Goal: Leave review/rating: Leave review/rating

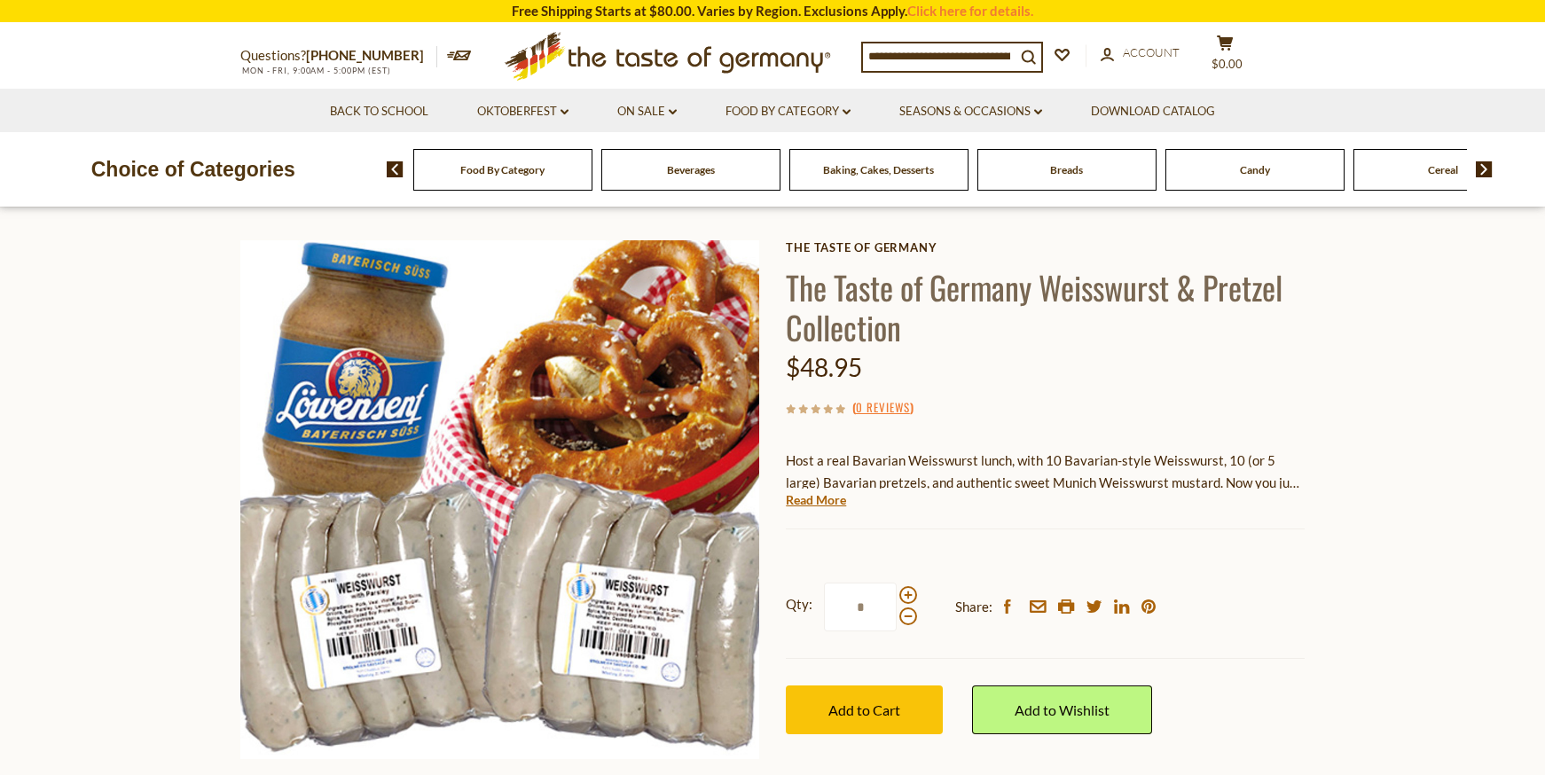
scroll to position [52, 0]
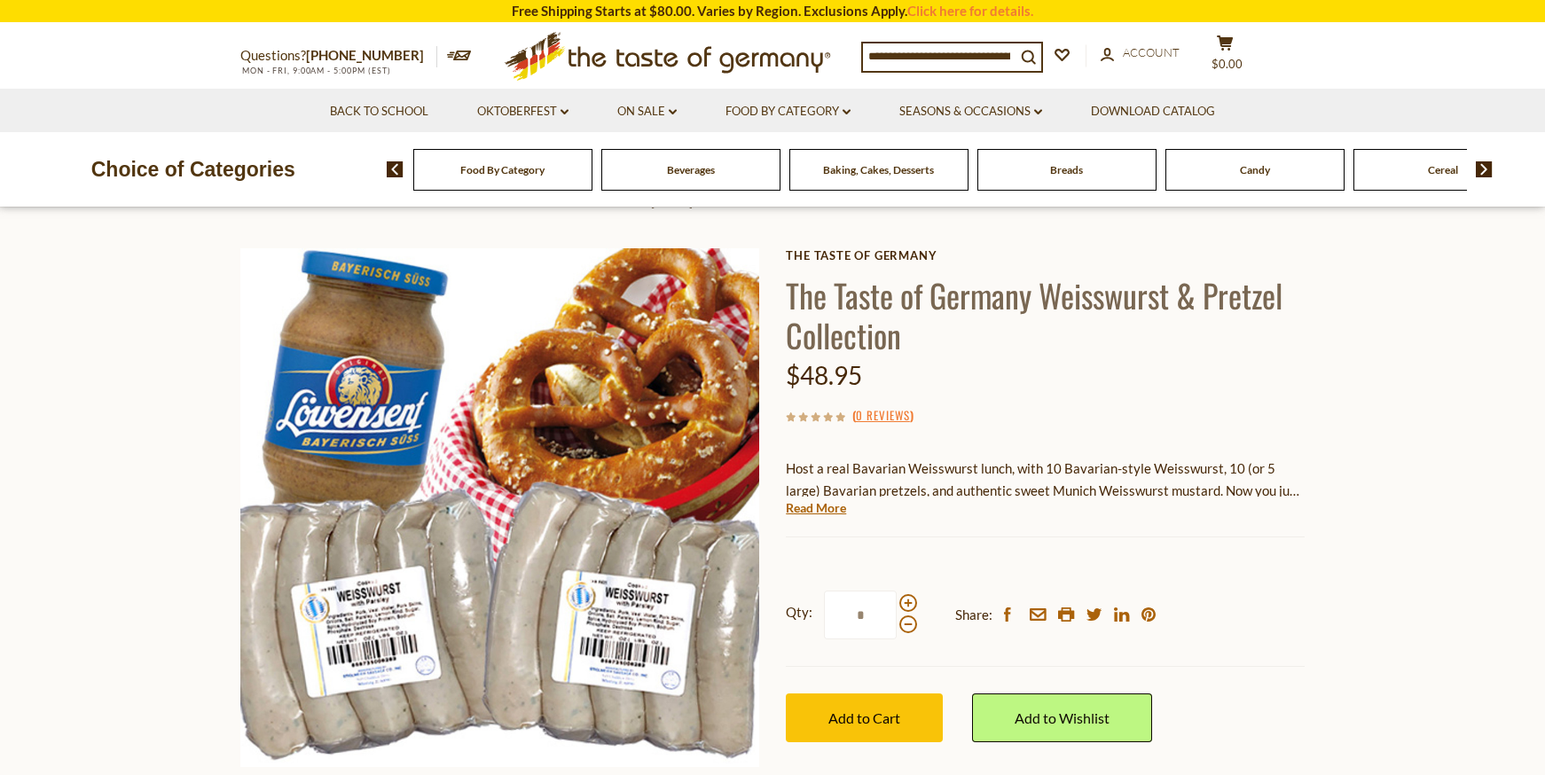
click at [842, 419] on use at bounding box center [840, 416] width 9 height 9
click at [880, 413] on link "0 Reviews" at bounding box center [883, 416] width 54 height 20
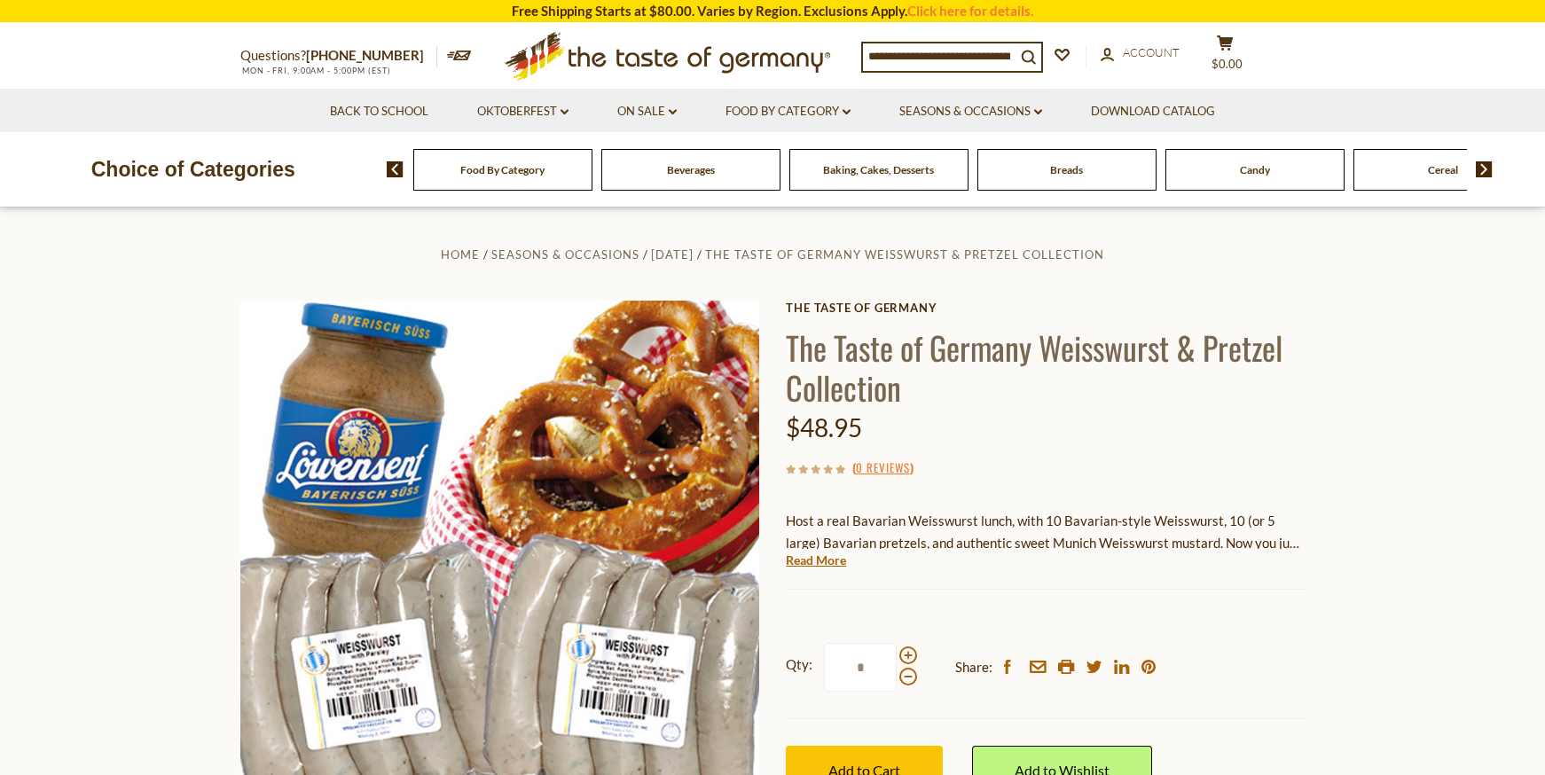
click at [821, 469] on span at bounding box center [816, 467] width 12 height 16
click at [841, 472] on use at bounding box center [840, 469] width 9 height 9
click at [825, 471] on use at bounding box center [828, 469] width 9 height 9
click at [869, 465] on link "0 Reviews" at bounding box center [883, 468] width 54 height 20
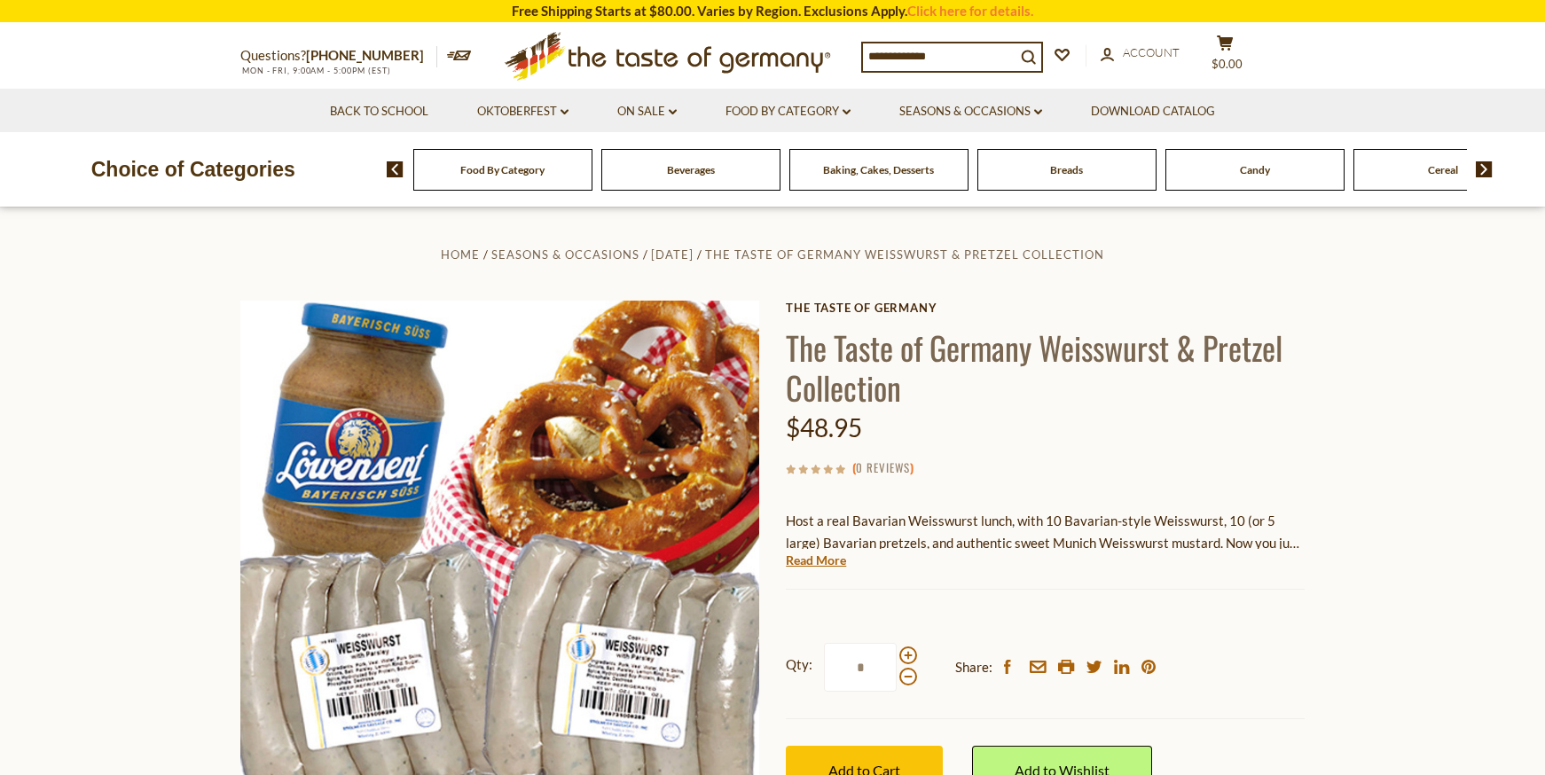
click at [869, 465] on link "0 Reviews" at bounding box center [883, 468] width 54 height 20
click at [812, 471] on use at bounding box center [815, 469] width 9 height 9
